Goal: Task Accomplishment & Management: Complete application form

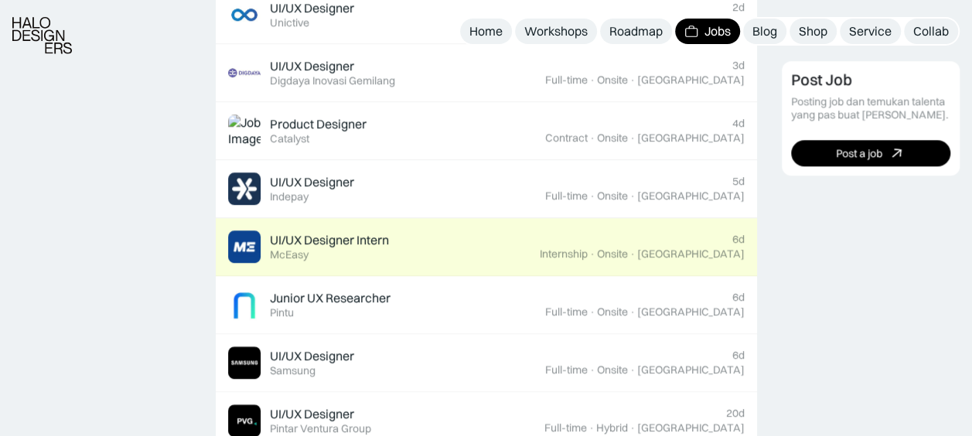
scroll to position [851, 0]
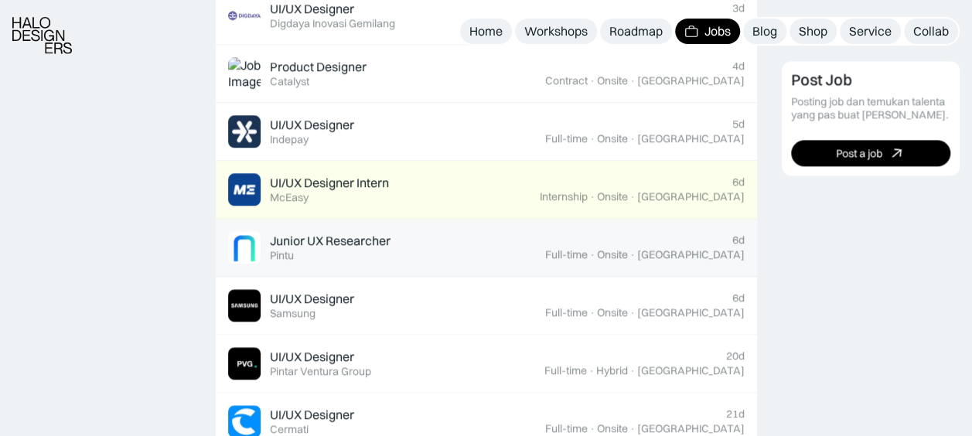
click at [360, 241] on div "Junior UX Researcher" at bounding box center [330, 241] width 121 height 16
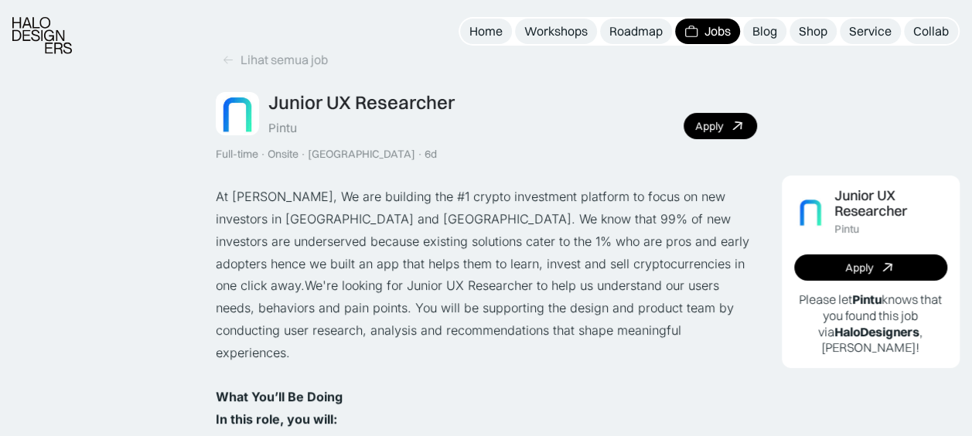
scroll to position [77, 0]
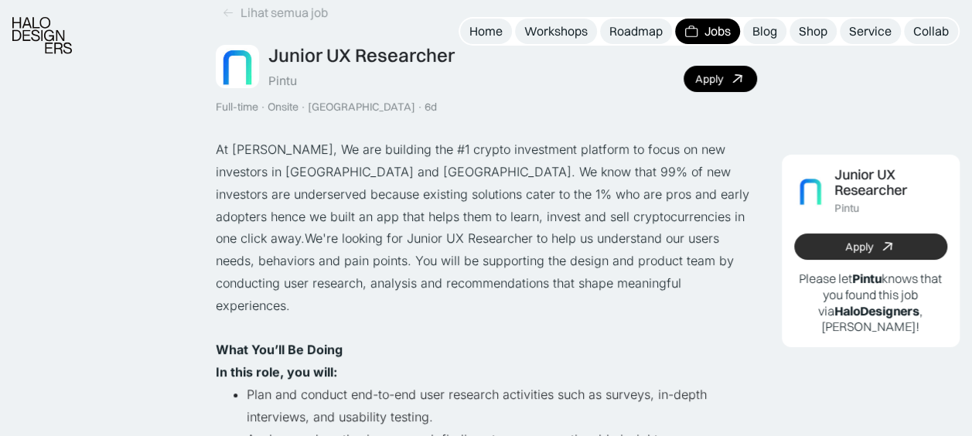
click at [840, 252] on link "Apply" at bounding box center [871, 247] width 154 height 26
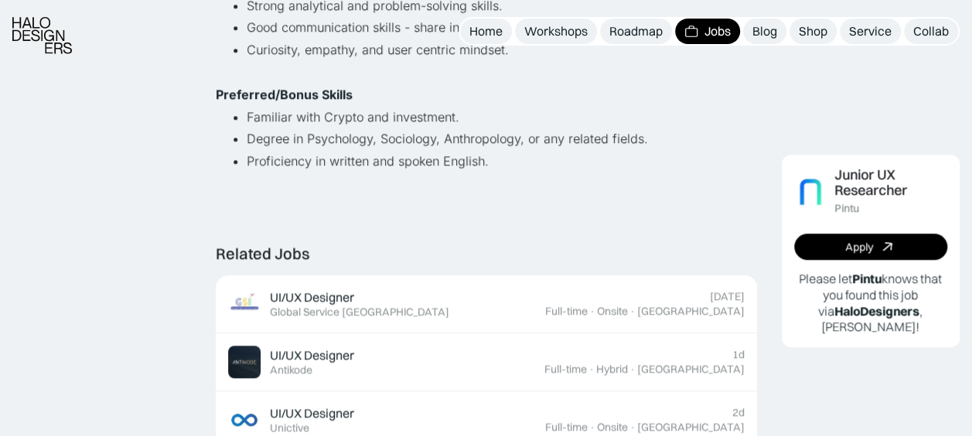
scroll to position [851, 0]
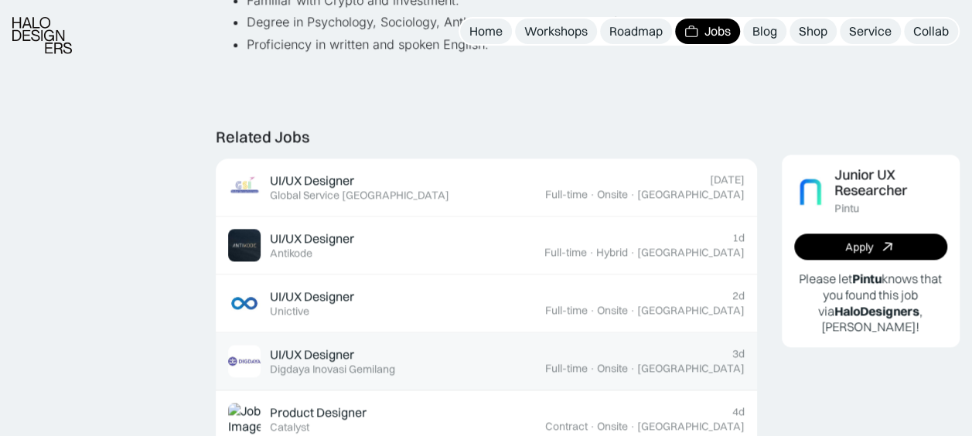
click at [343, 347] on div "UI/UX Designer" at bounding box center [312, 355] width 84 height 16
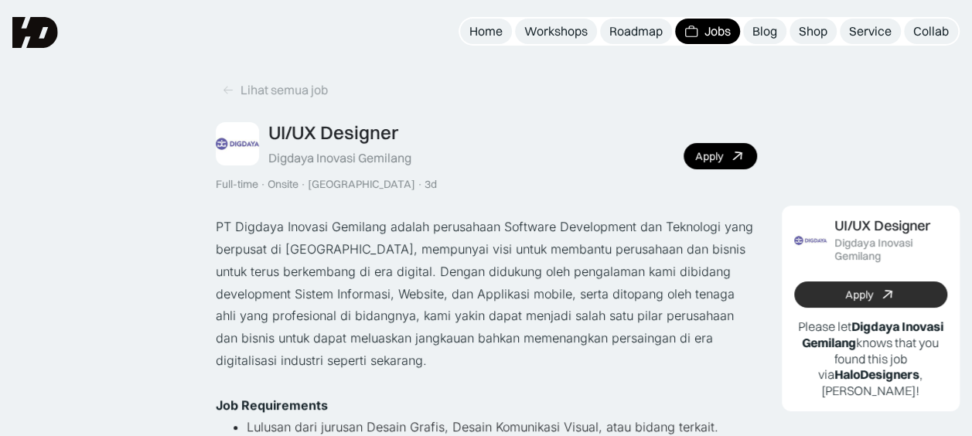
click at [875, 295] on link "Apply" at bounding box center [871, 295] width 154 height 26
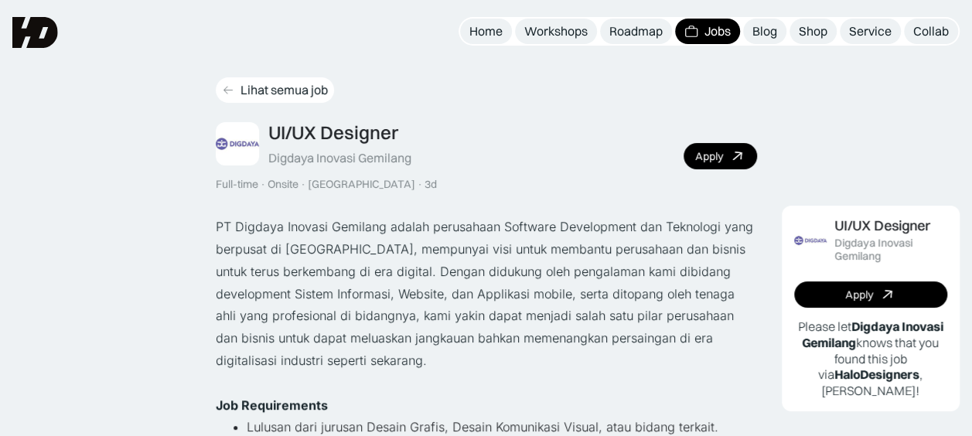
click at [242, 88] on div "Lihat semua job" at bounding box center [284, 90] width 87 height 16
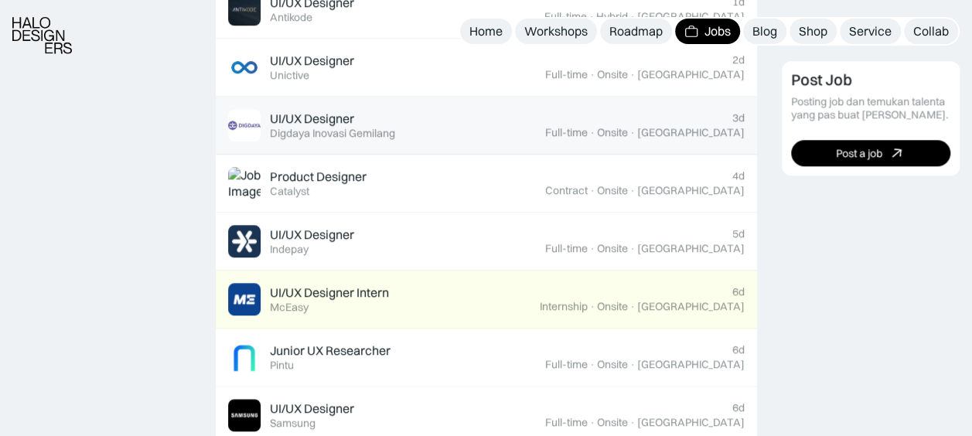
scroll to position [773, 0]
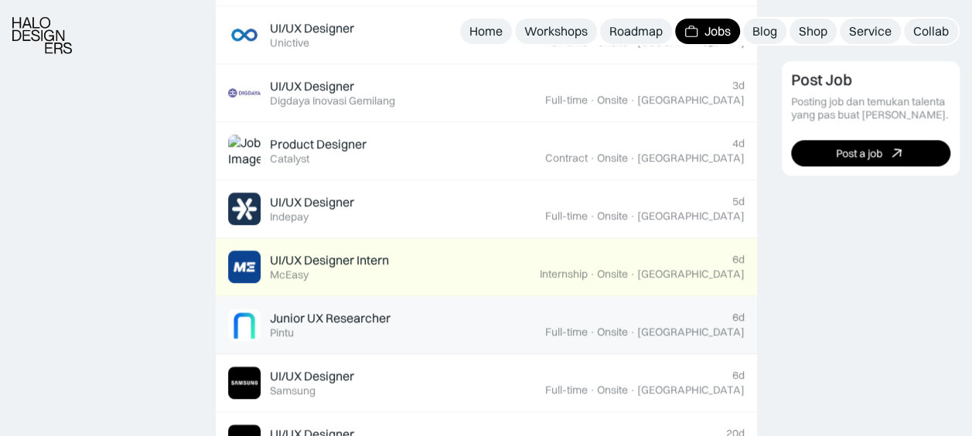
click at [323, 314] on div "Junior UX Researcher" at bounding box center [330, 318] width 121 height 16
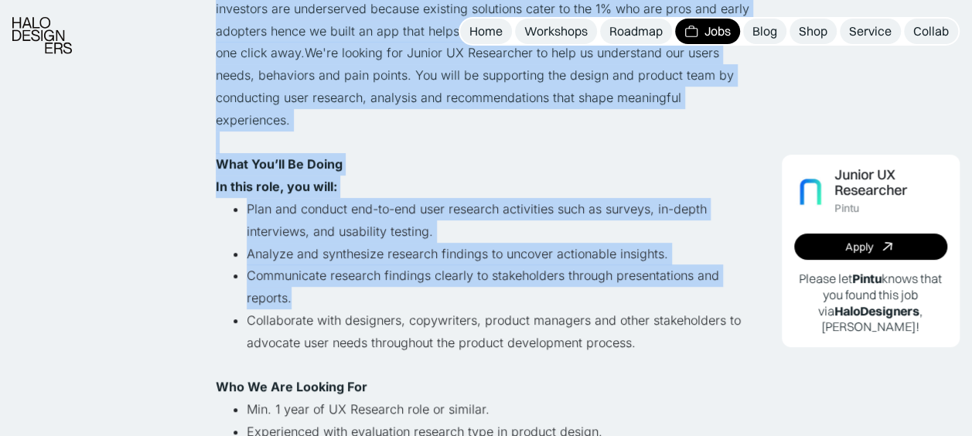
scroll to position [619, 0]
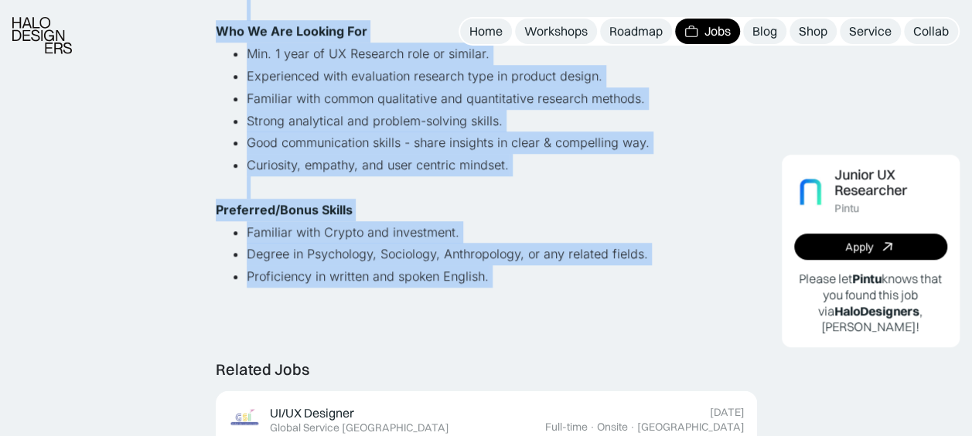
drag, startPoint x: 212, startPoint y: 228, endPoint x: 521, endPoint y: 275, distance: 312.1
click at [521, 275] on div "Lihat semua job Junior UX Researcher Pintu Full-time · Onsite · Jakarta · 6d Ap…" at bounding box center [486, 435] width 972 height 2108
copy div "At PINTU, We are building the #1 crypto investment platform to focus on new inv…"
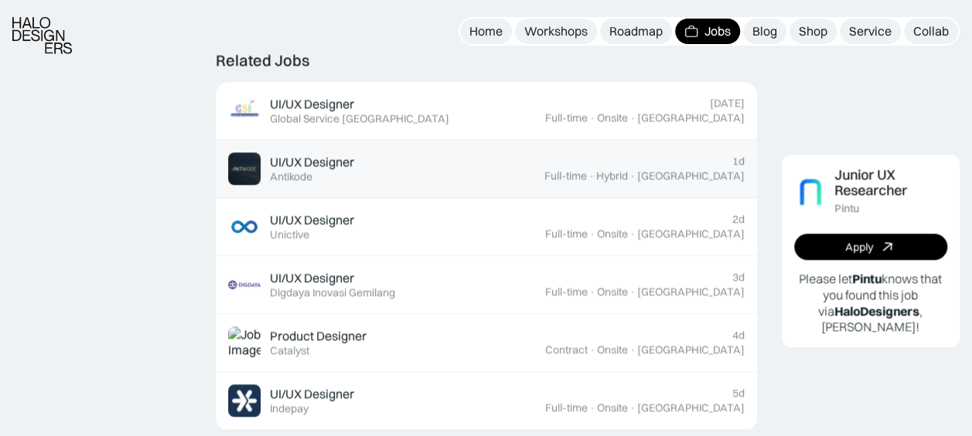
scroll to position [928, 0]
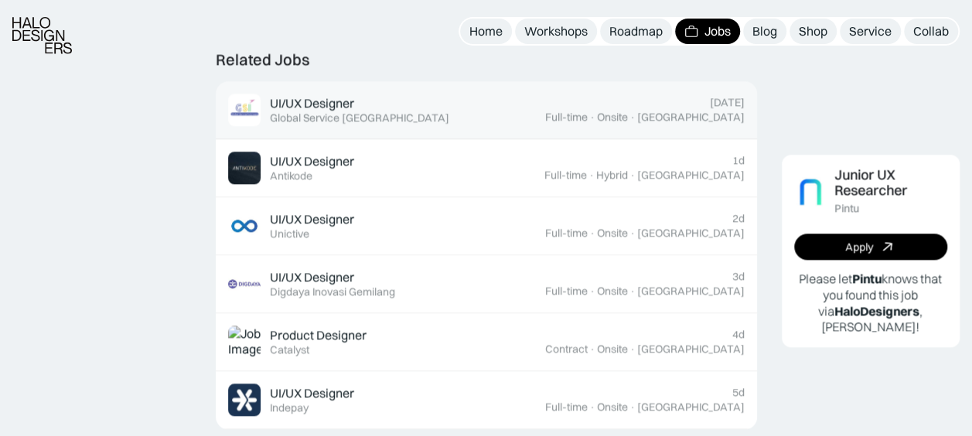
click at [305, 95] on div "UI/UX Designer" at bounding box center [312, 103] width 84 height 16
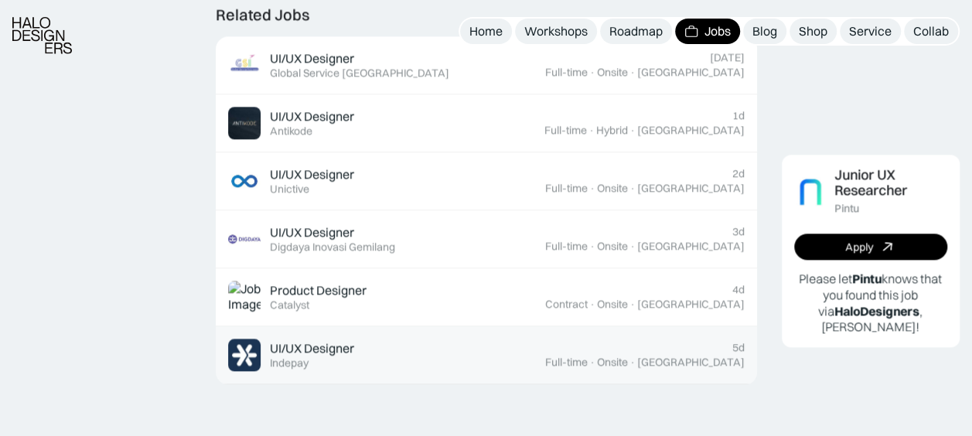
scroll to position [1006, 0]
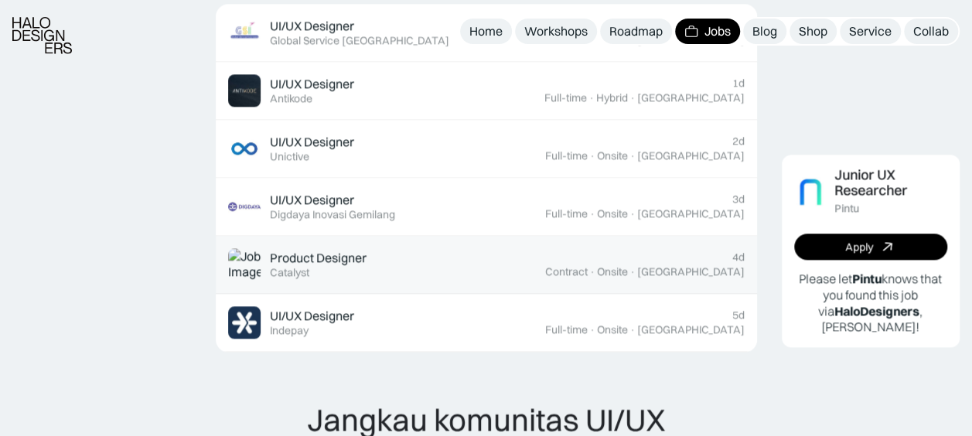
click at [326, 250] on div "Product Designer" at bounding box center [318, 258] width 97 height 16
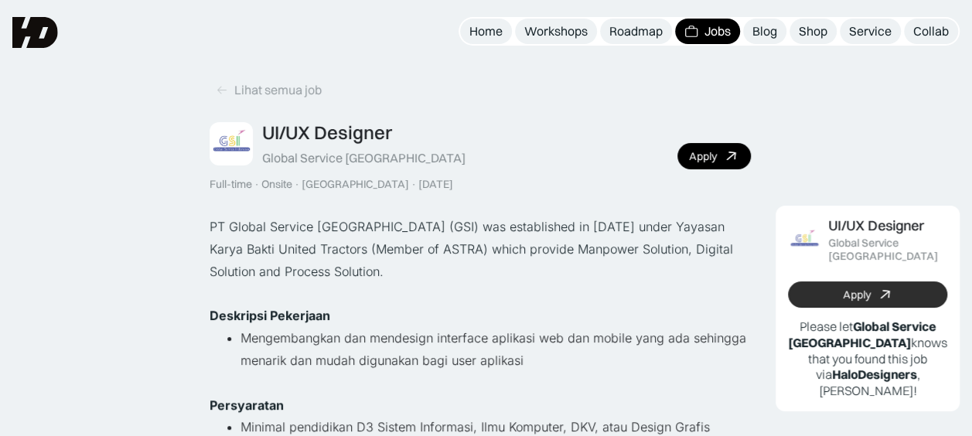
click at [837, 294] on link "Apply" at bounding box center [867, 295] width 159 height 26
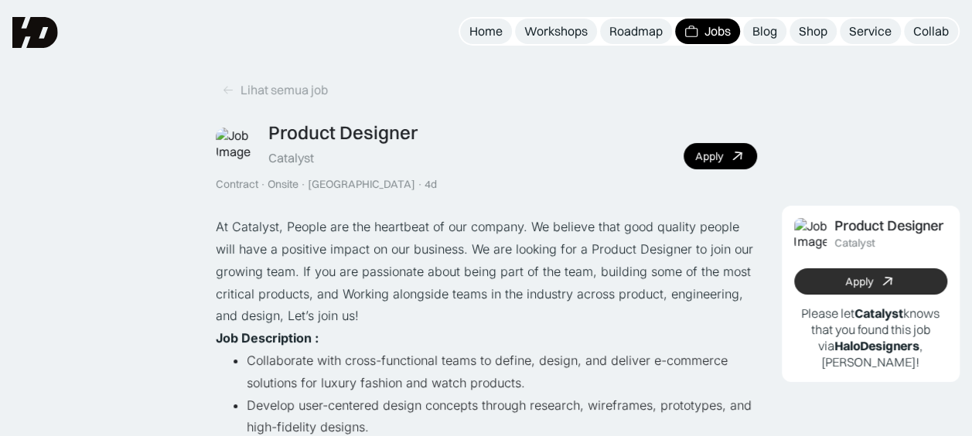
click at [859, 295] on link "Apply" at bounding box center [871, 281] width 154 height 26
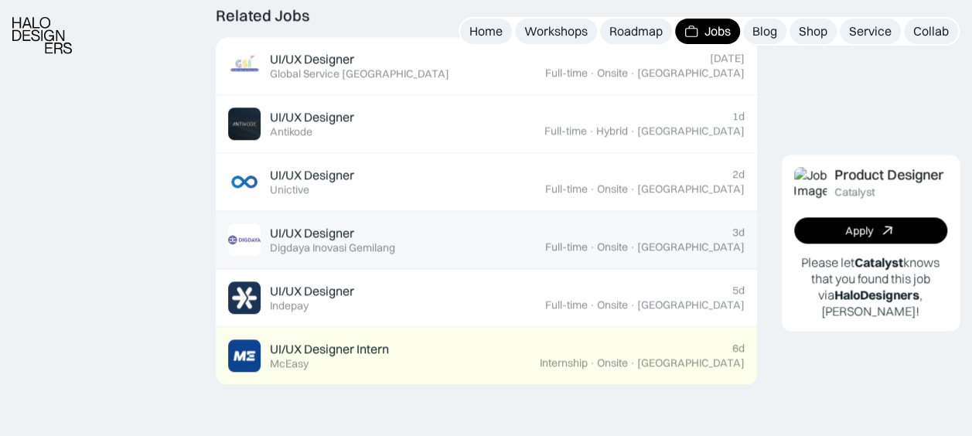
scroll to position [928, 0]
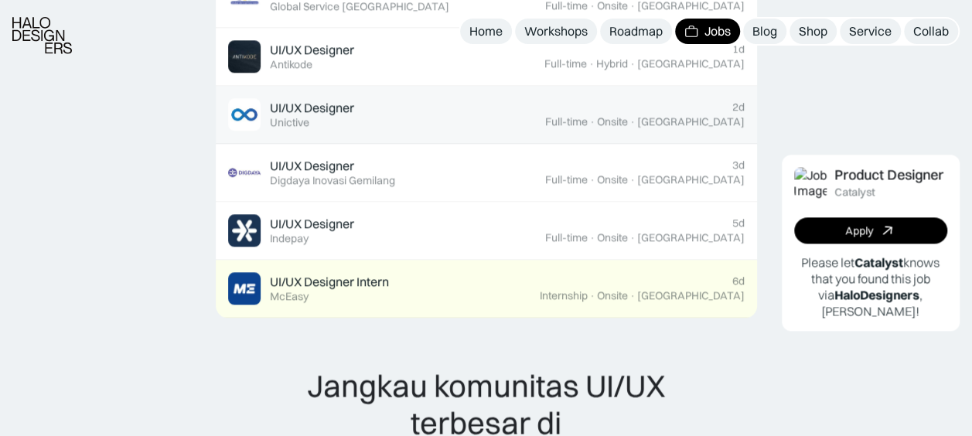
click at [319, 103] on div "UI/UX Designer" at bounding box center [312, 108] width 84 height 16
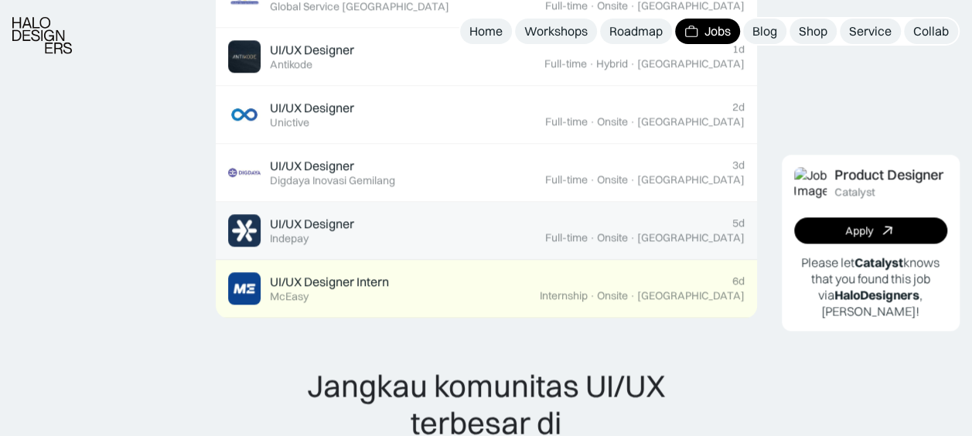
click at [309, 221] on div "UI/UX Designer" at bounding box center [312, 224] width 84 height 16
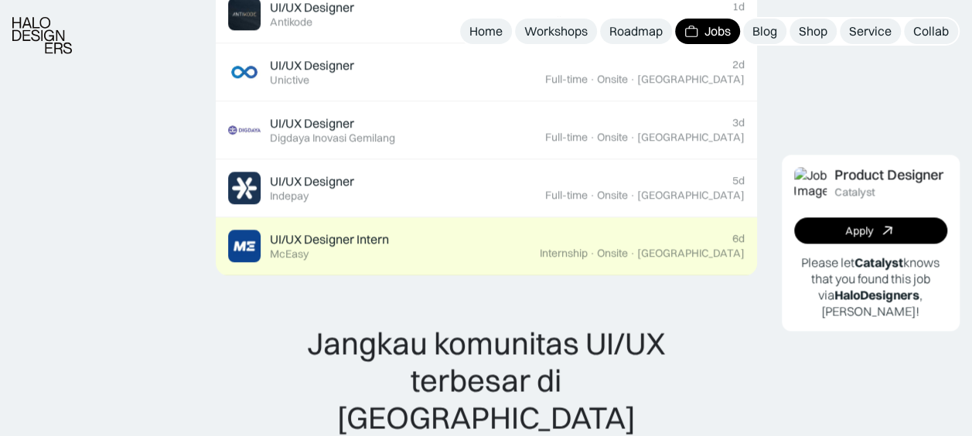
scroll to position [1006, 0]
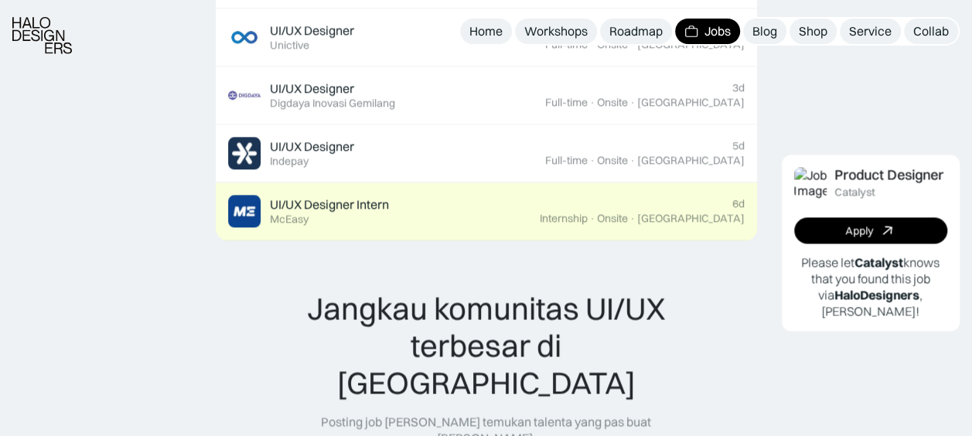
click at [316, 186] on link "UI/UX Designer Intern Featured McEasy 6d Internship · Onsite · Jakarta" at bounding box center [486, 212] width 541 height 58
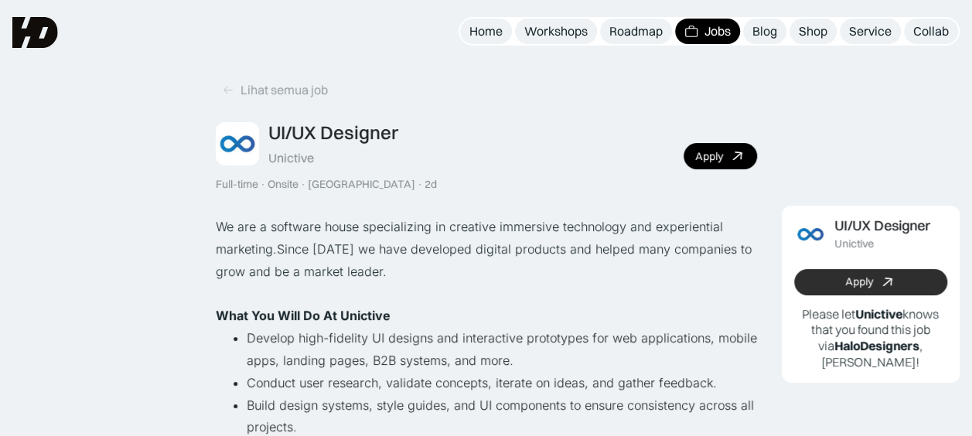
click at [911, 275] on link "Apply" at bounding box center [871, 282] width 154 height 26
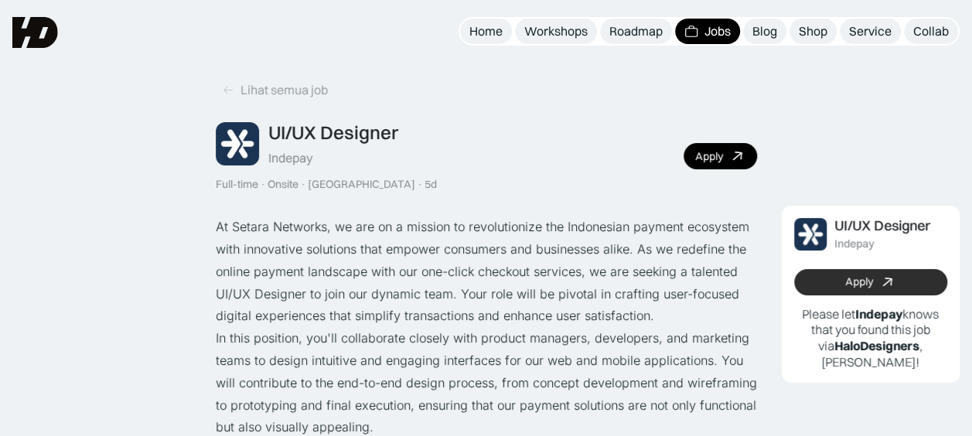
click at [876, 273] on link "Apply" at bounding box center [871, 282] width 154 height 26
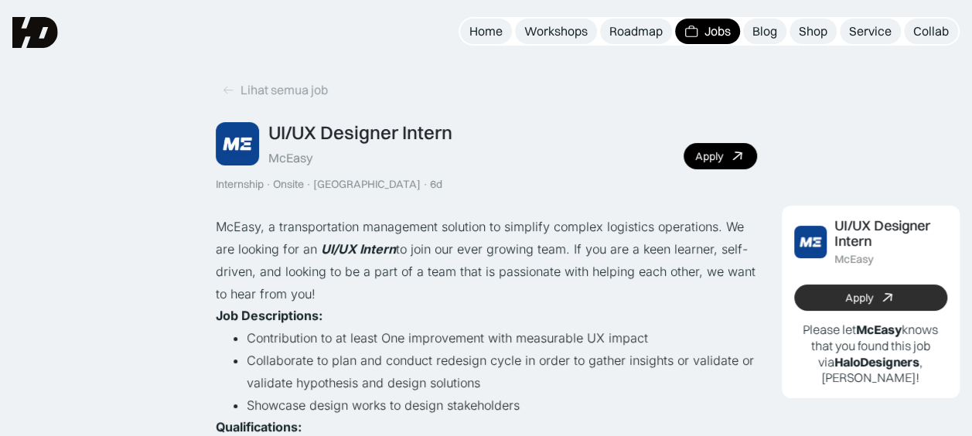
click at [874, 297] on link "Apply" at bounding box center [871, 298] width 154 height 26
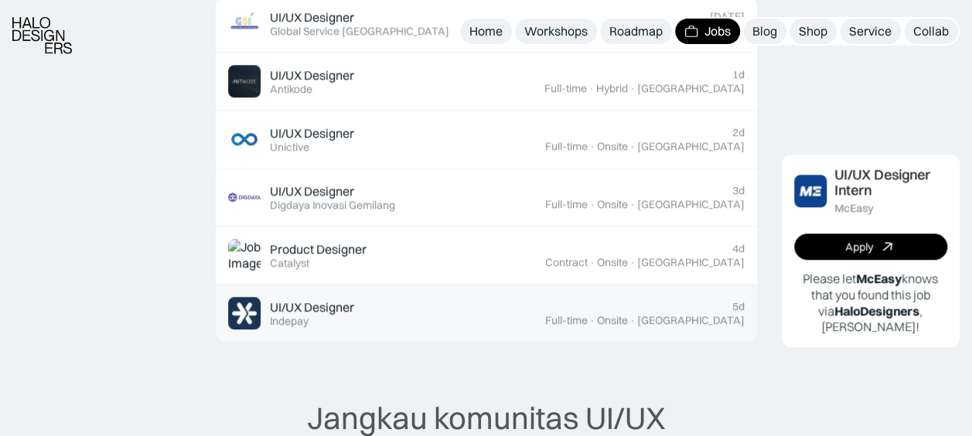
scroll to position [541, 0]
